Goal: Share content: Share content

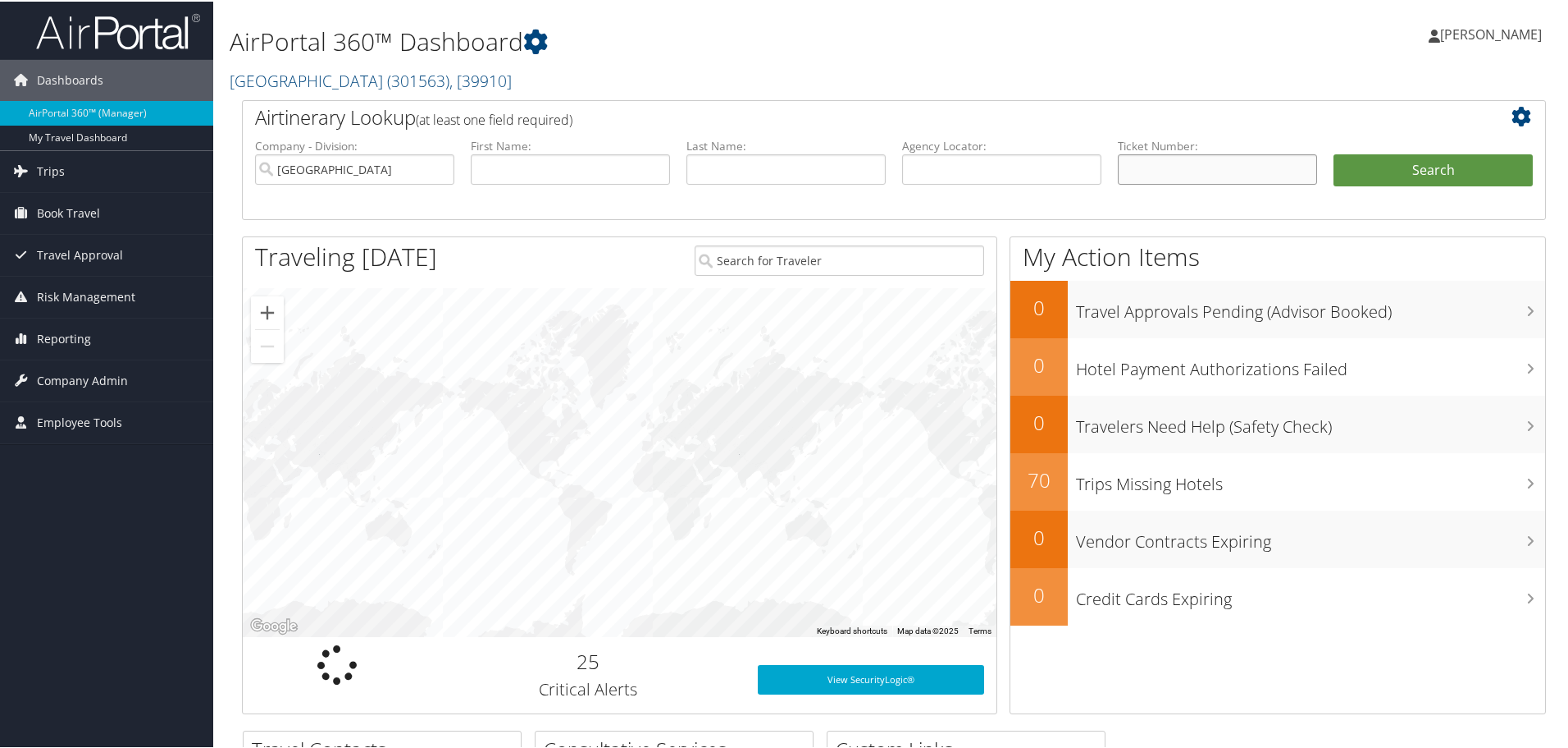
drag, startPoint x: 1181, startPoint y: 167, endPoint x: 1269, endPoint y: 170, distance: 88.1
click at [1181, 167] on input "text" at bounding box center [1218, 167] width 200 height 30
paste input "5267310614720"
type input "5267310614720"
click at [1334, 153] on button "Search" at bounding box center [1434, 169] width 200 height 33
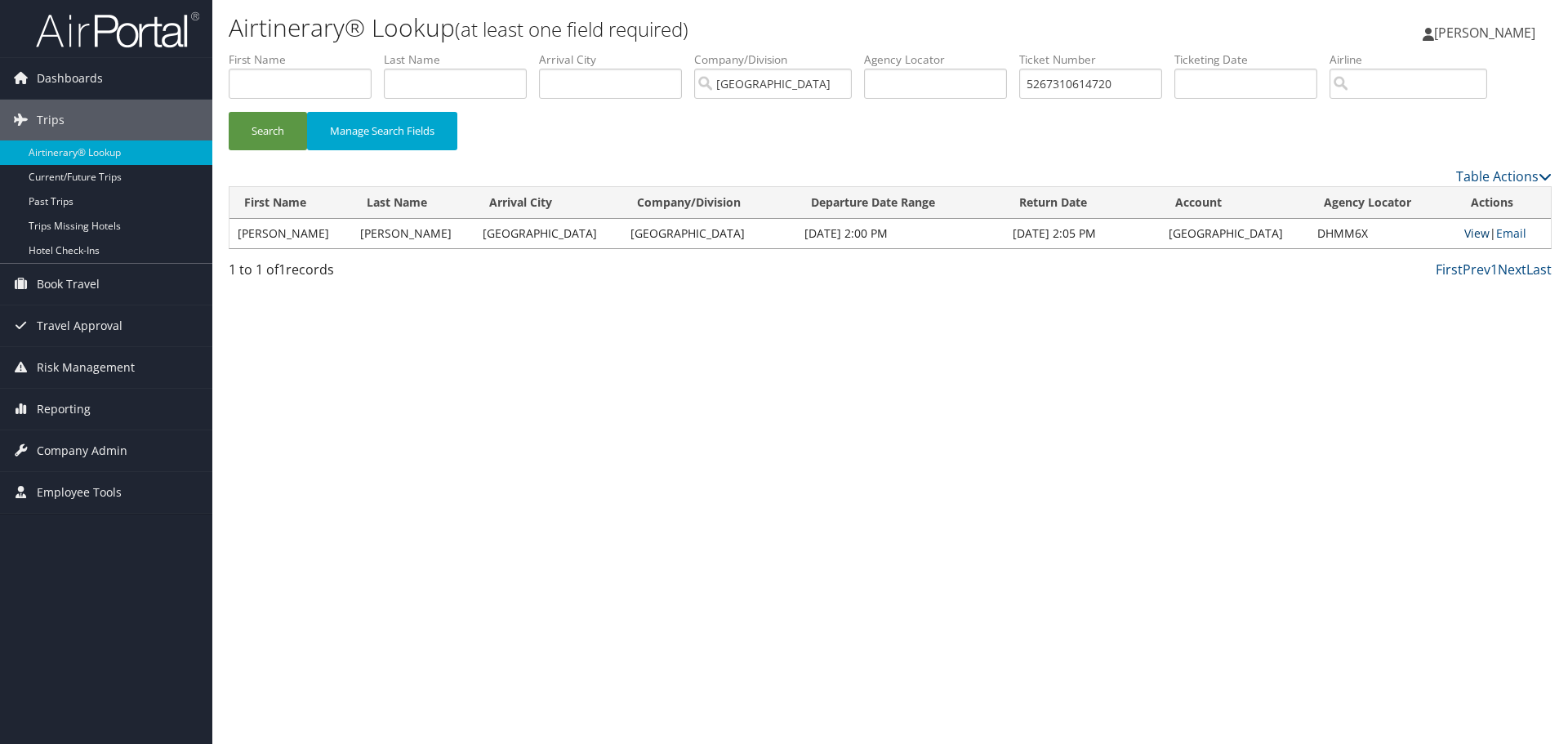
click at [1464, 234] on link "View" at bounding box center [1477, 232] width 25 height 15
click at [1096, 96] on input "5267310614720" at bounding box center [1090, 83] width 143 height 30
paste input "0017310614735"
type input "0017310614735"
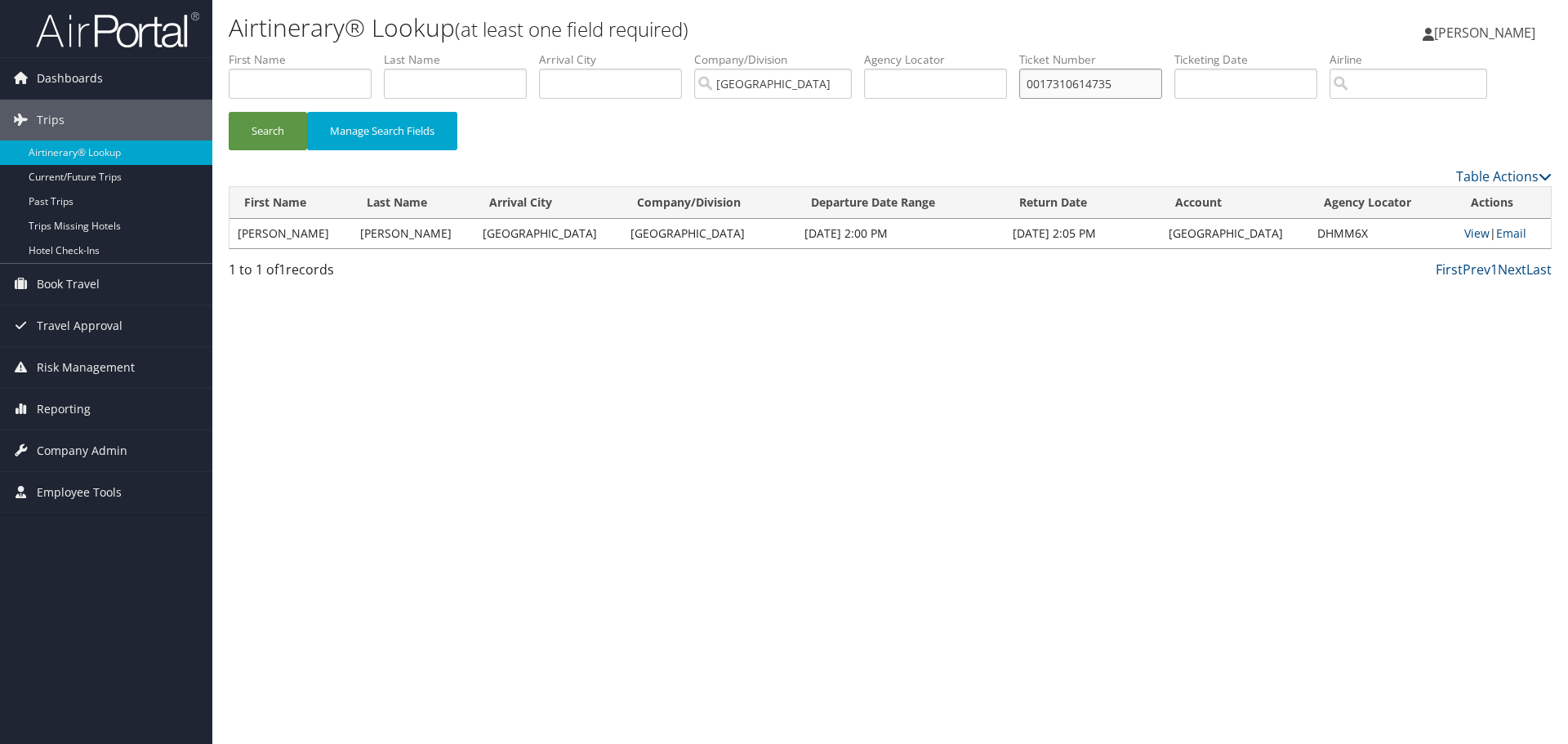
click at [229, 112] on button "Search" at bounding box center [267, 131] width 79 height 38
click at [1464, 230] on link "View" at bounding box center [1477, 232] width 25 height 15
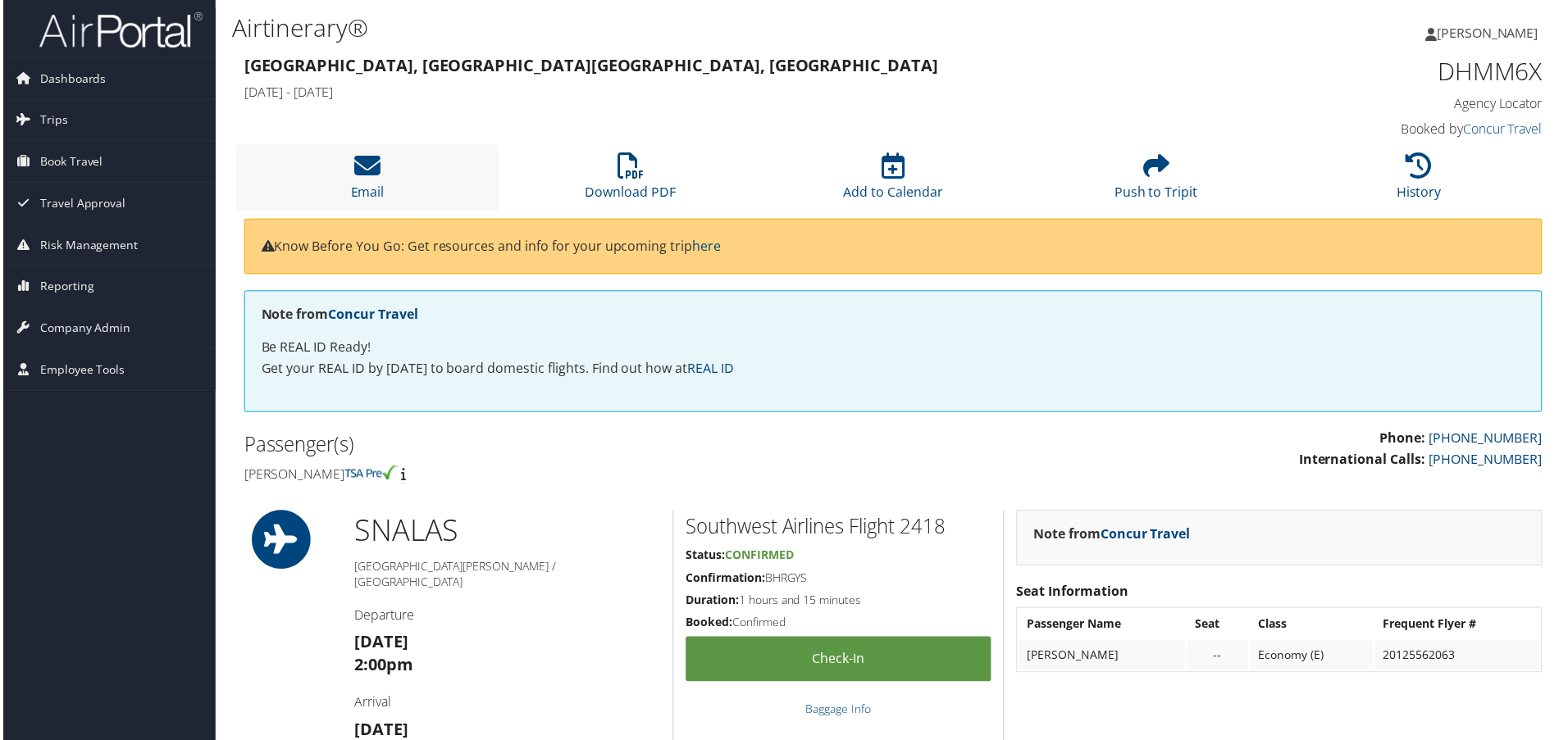
click at [383, 174] on li "Email" at bounding box center [366, 178] width 264 height 66
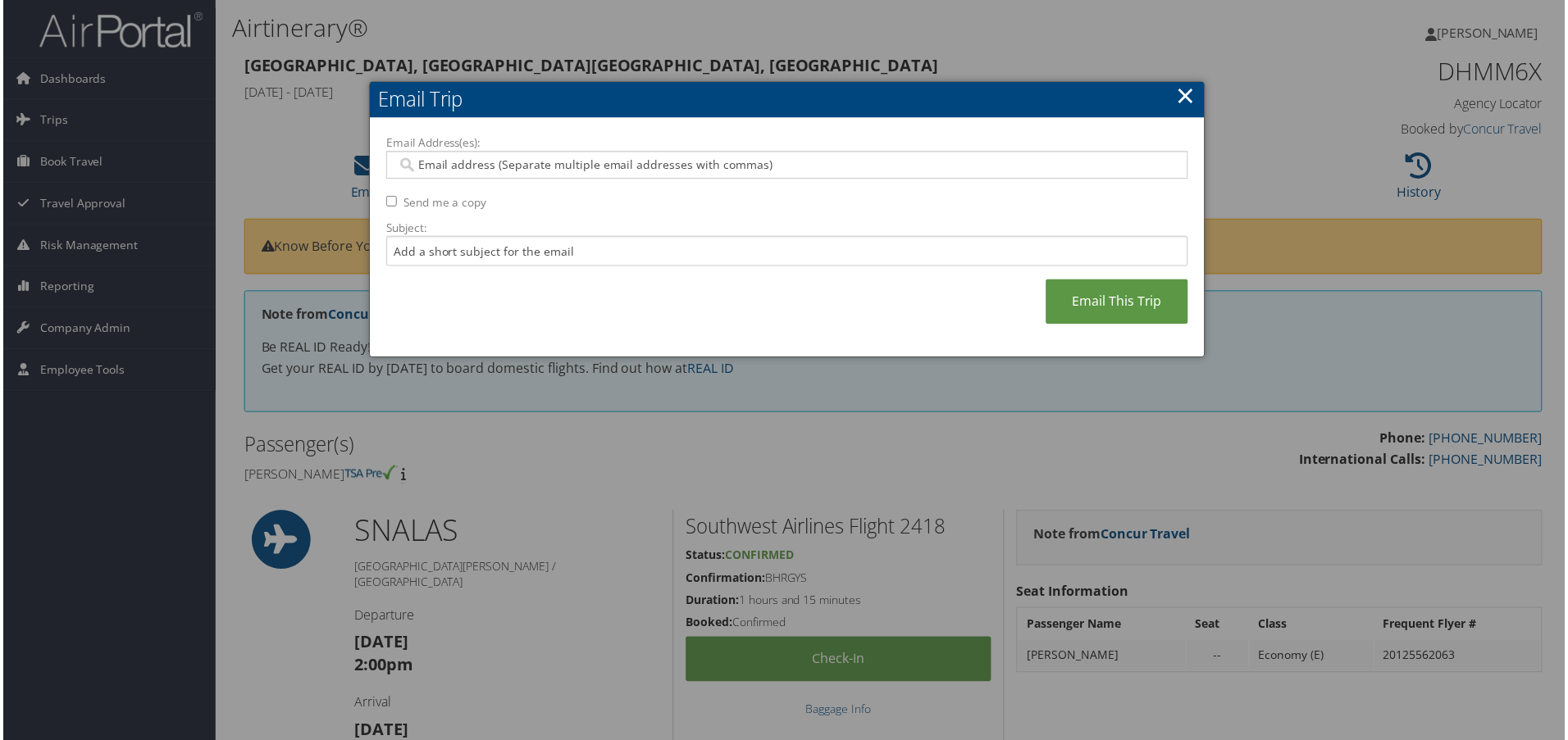
click at [488, 178] on div at bounding box center [788, 165] width 806 height 28
type input "v"
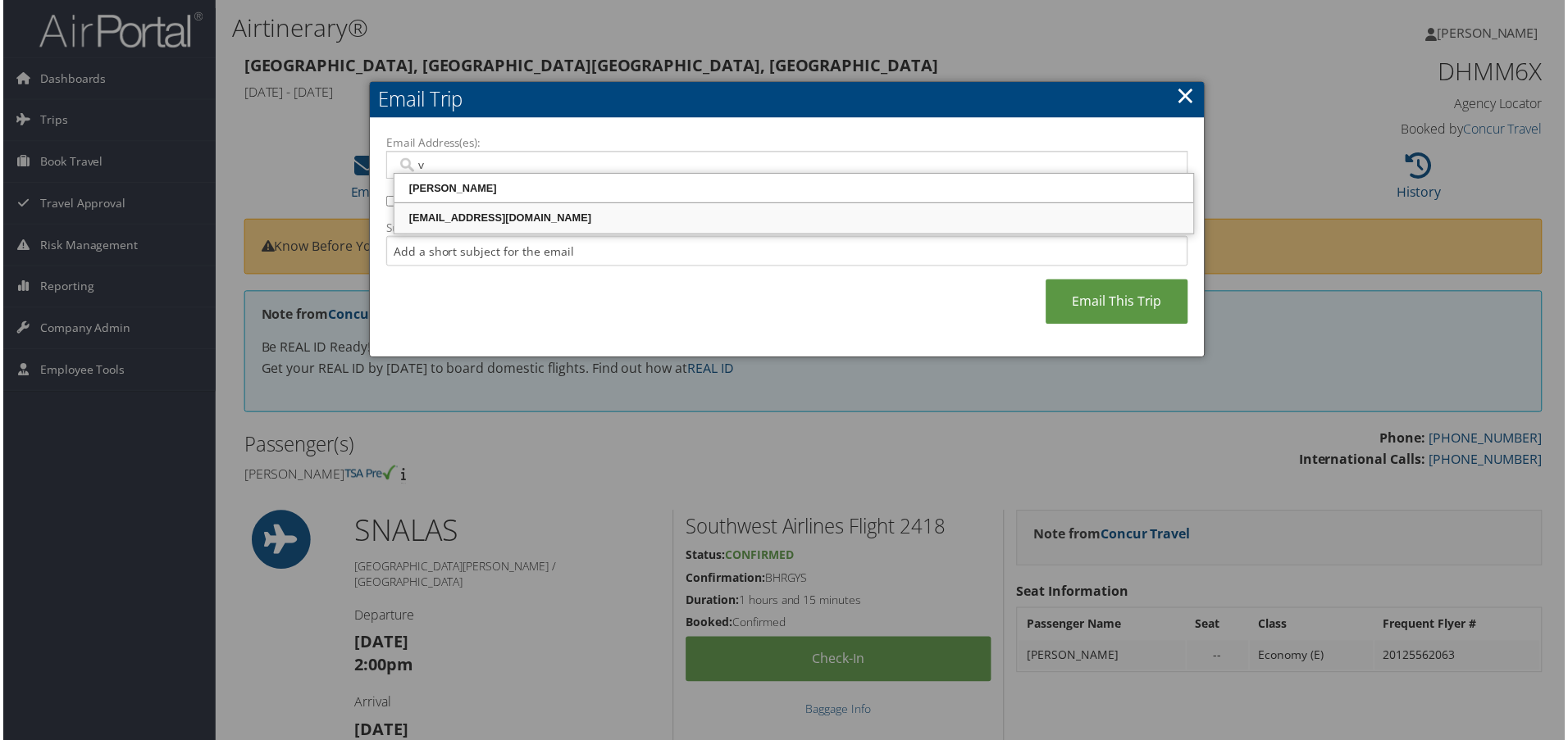
click at [467, 226] on div "vbodda@riministreet.com" at bounding box center [795, 219] width 799 height 16
type input "vbodda@riministreet.com"
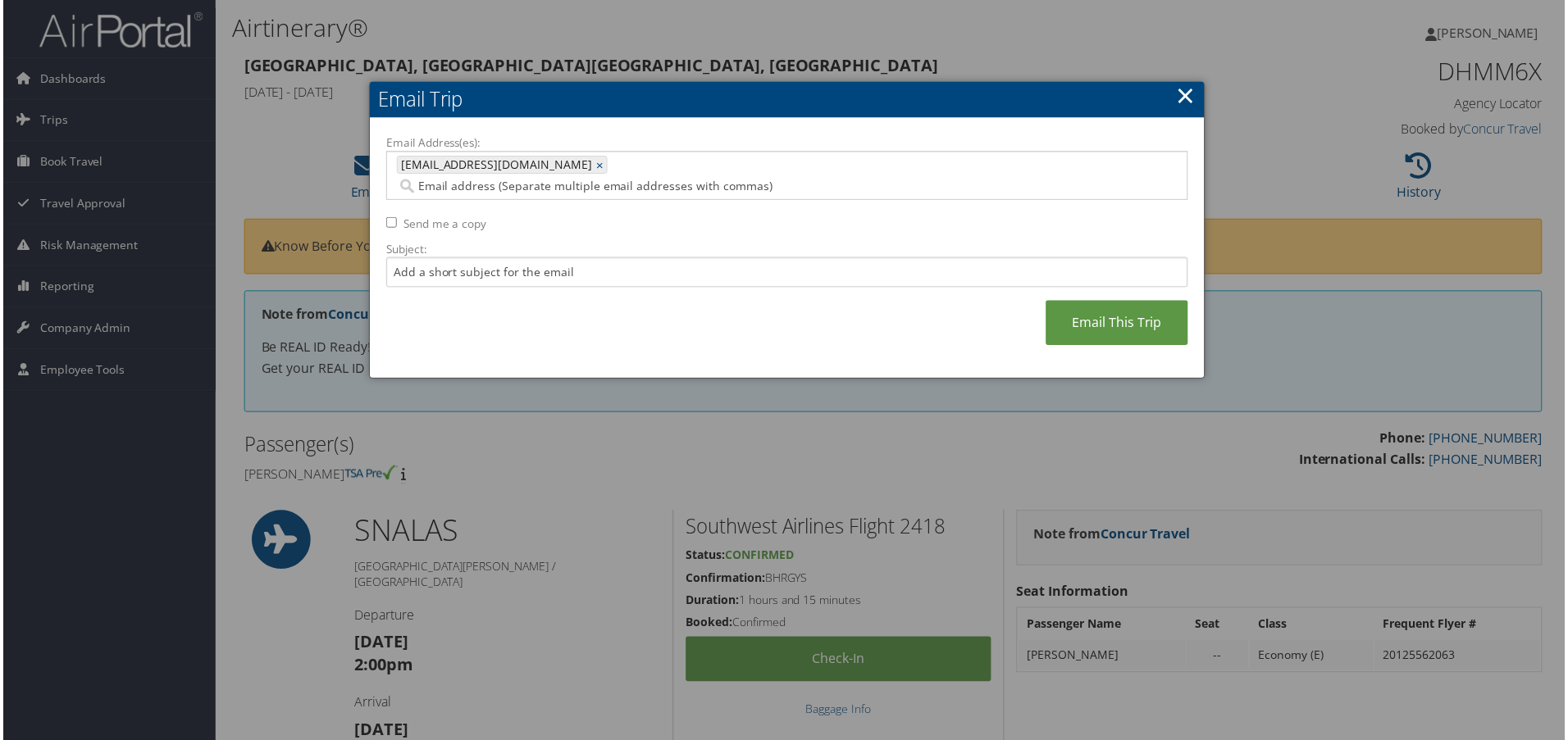
click at [405, 217] on label "Send me a copy" at bounding box center [444, 225] width 83 height 16
click at [396, 218] on input "Send me a copy" at bounding box center [390, 223] width 11 height 11
checkbox input "true"
click at [1112, 302] on link "Email This Trip" at bounding box center [1118, 325] width 142 height 45
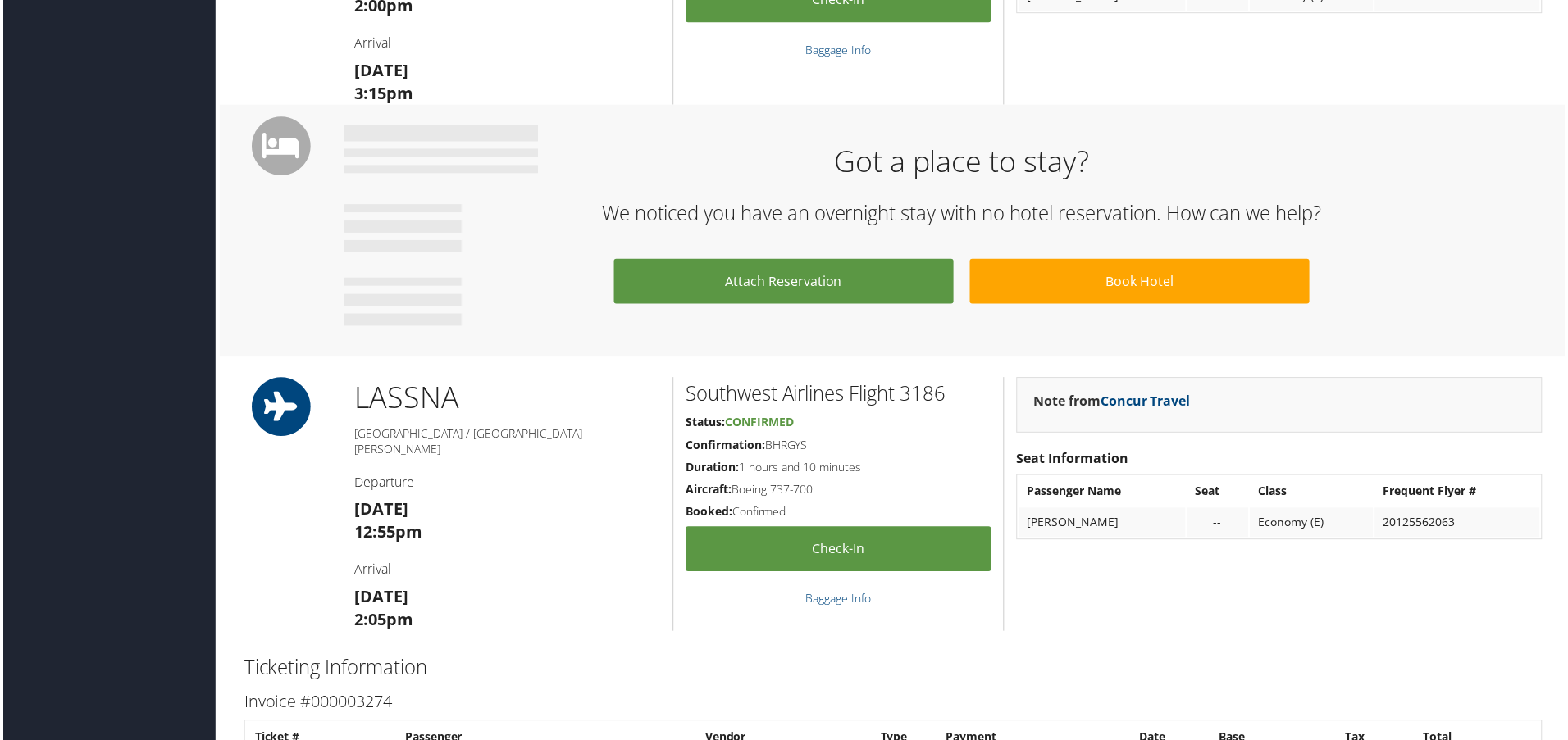
scroll to position [328, 0]
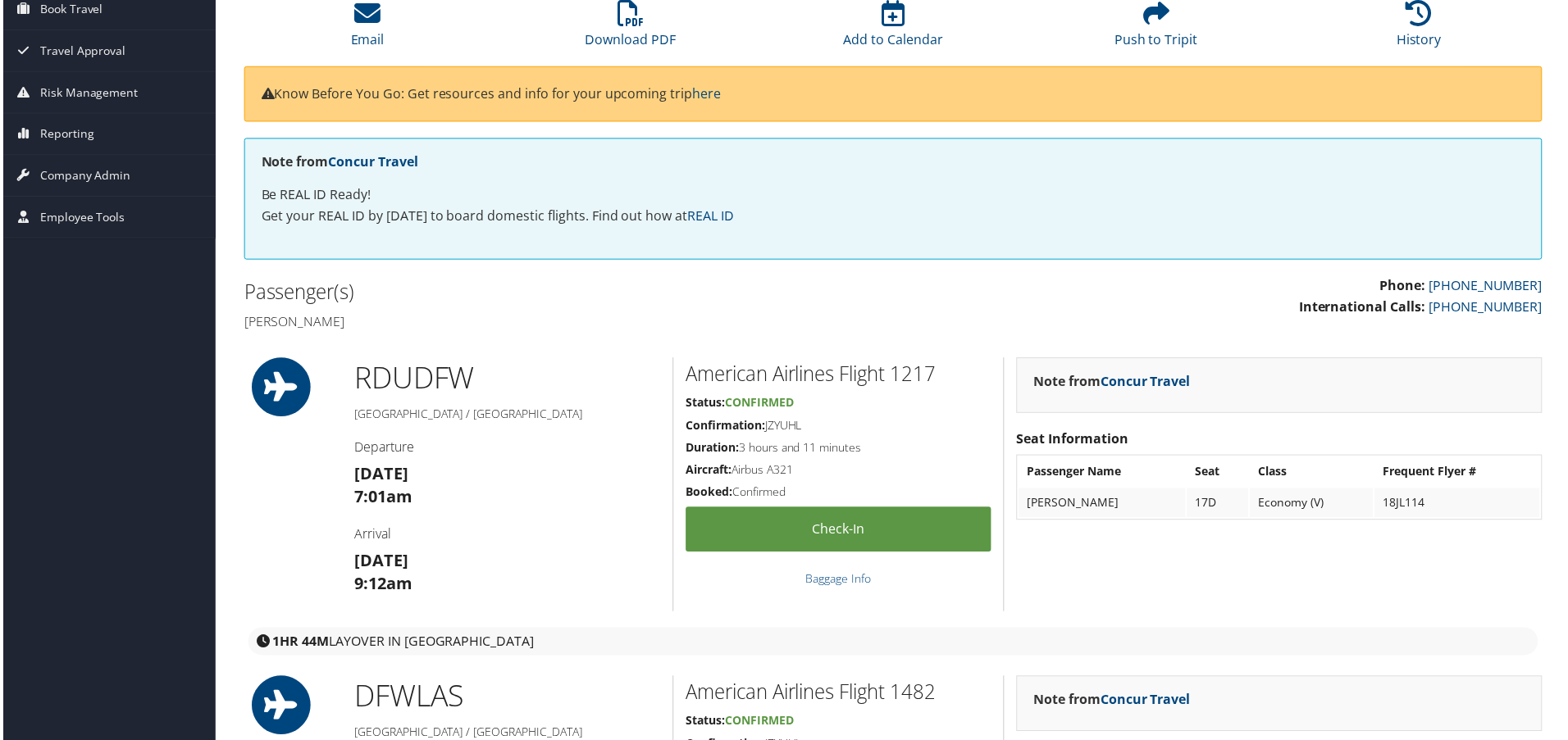
scroll to position [136, 0]
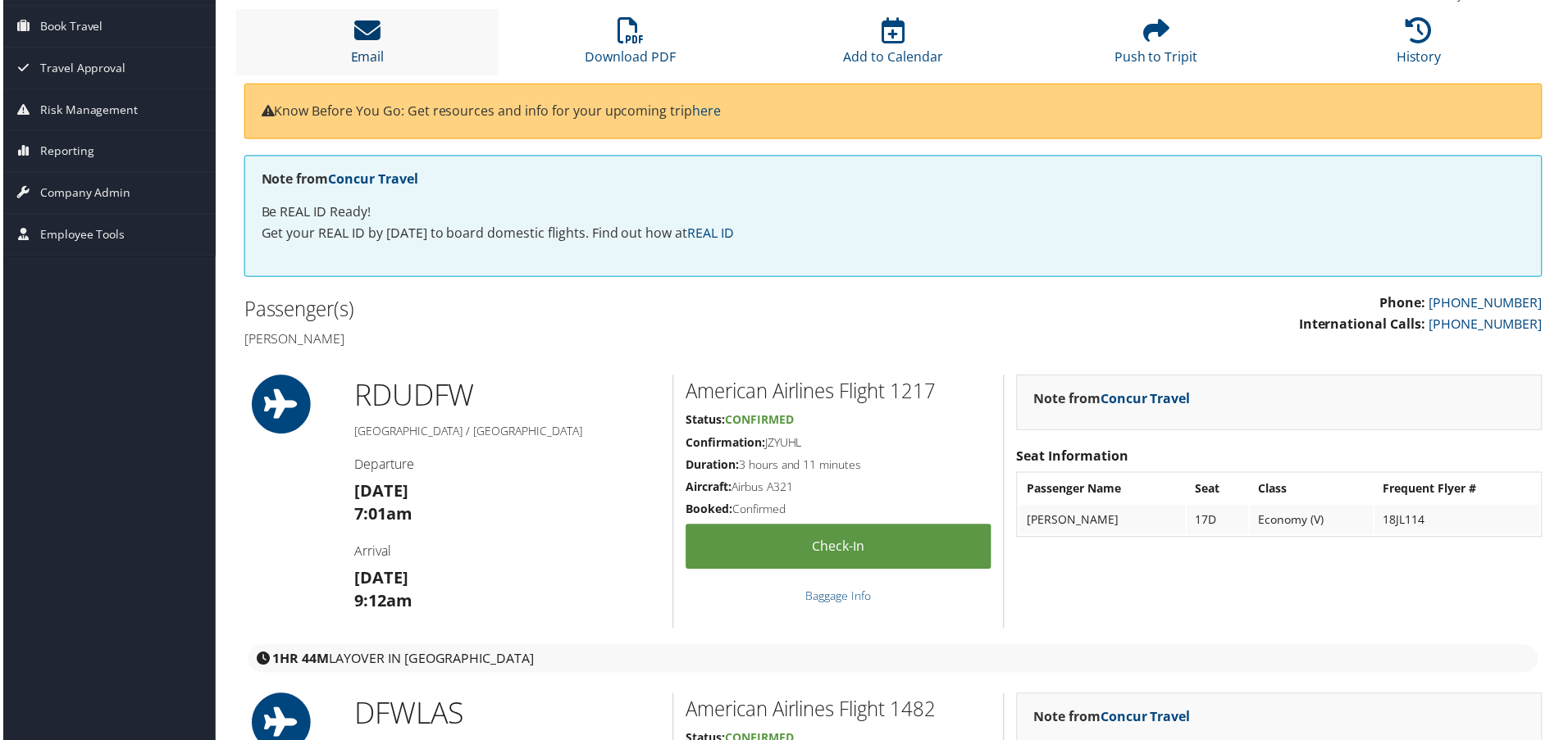
click at [364, 38] on icon at bounding box center [366, 30] width 26 height 26
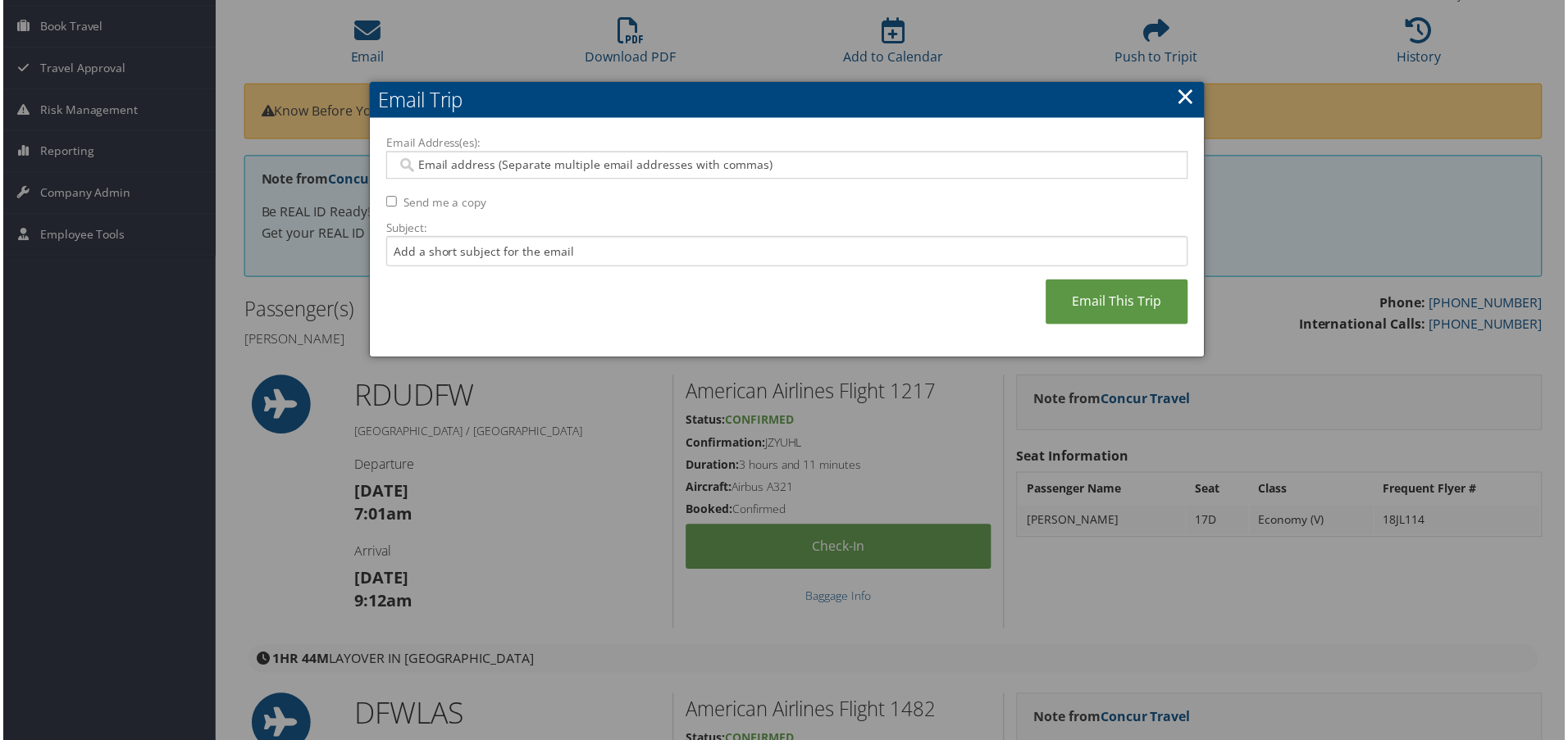
click at [430, 155] on div at bounding box center [788, 165] width 806 height 28
type input "v"
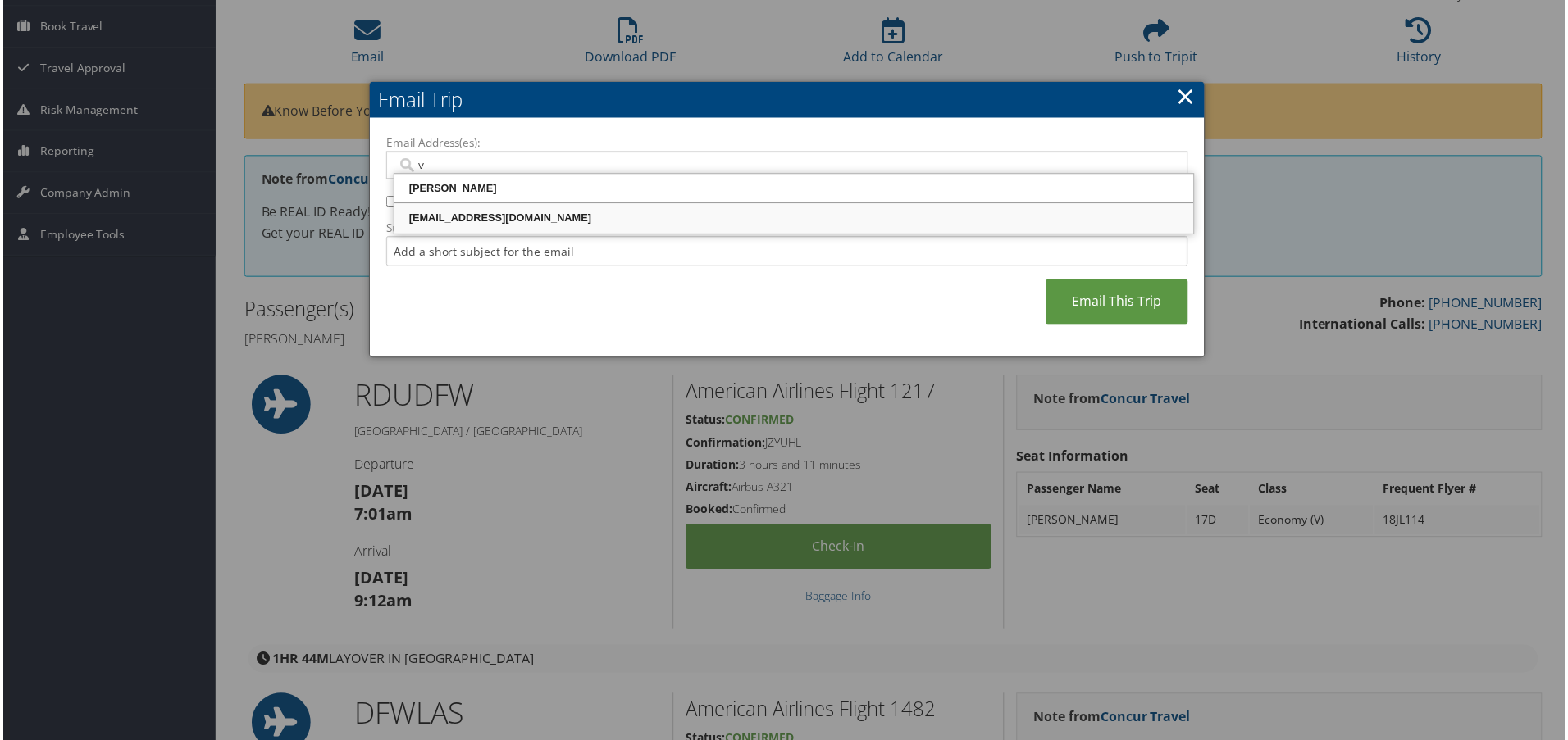
click at [476, 218] on div "[EMAIL_ADDRESS][DOMAIN_NAME]" at bounding box center [795, 219] width 799 height 16
type input "[EMAIL_ADDRESS][DOMAIN_NAME]"
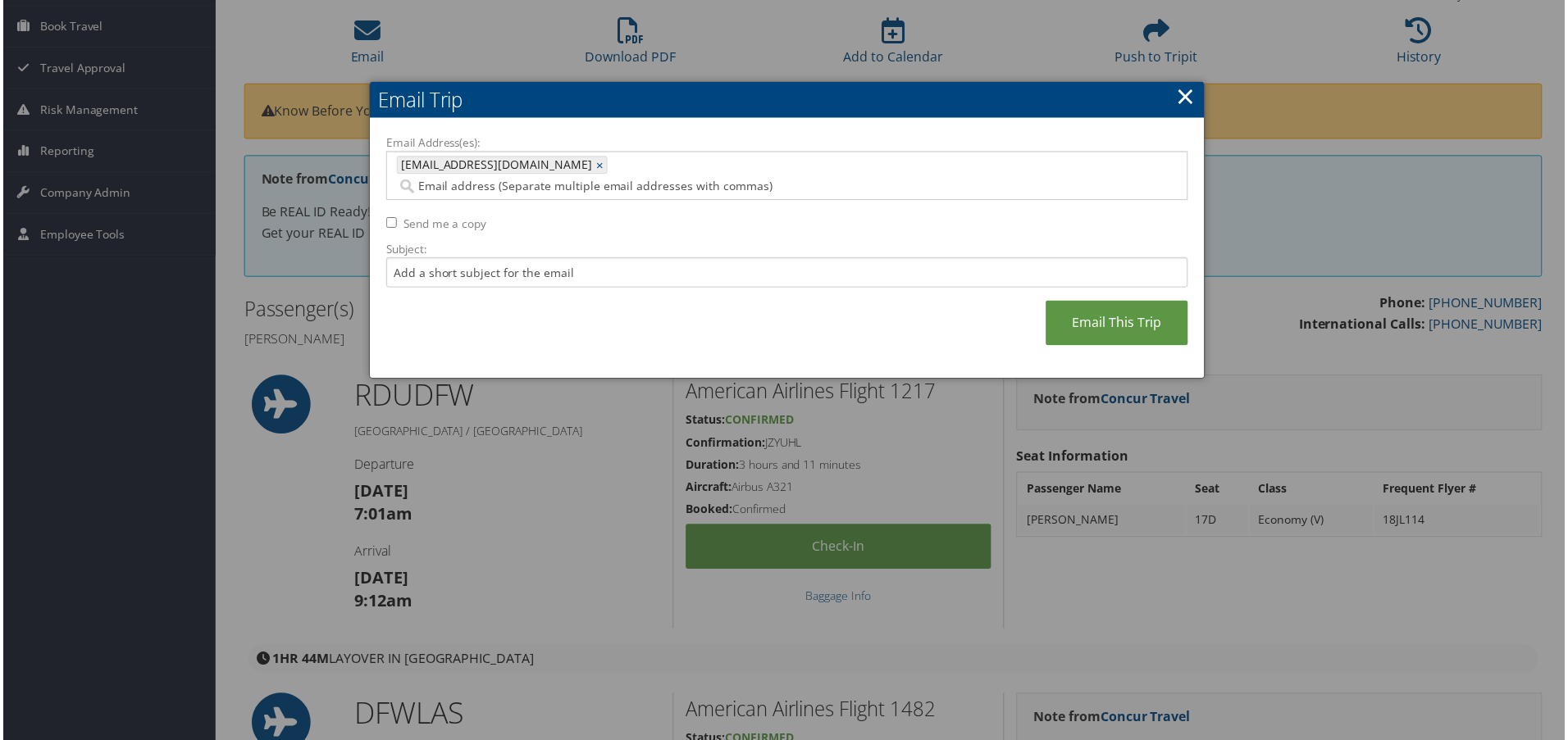
click at [428, 217] on label "Send me a copy" at bounding box center [444, 225] width 83 height 16
click at [396, 218] on input "Send me a copy" at bounding box center [390, 223] width 11 height 11
checkbox input "true"
click at [1106, 302] on link "Email This Trip" at bounding box center [1118, 325] width 142 height 45
